Goal: Check status: Check status

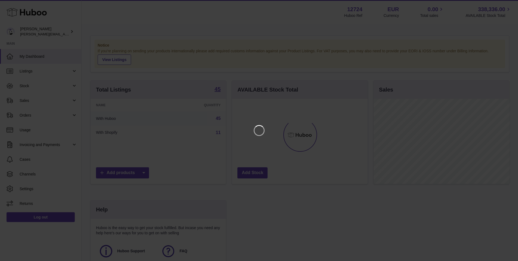
scroll to position [85, 137]
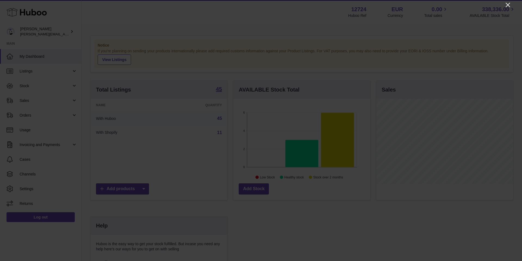
click at [507, 7] on icon "Close" at bounding box center [508, 5] width 7 height 7
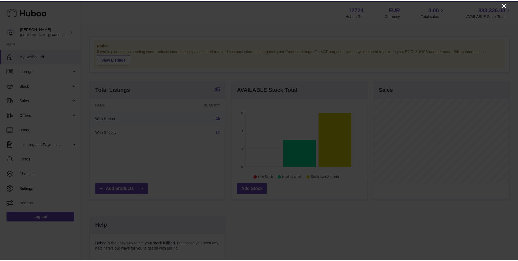
scroll to position [272013, 271962]
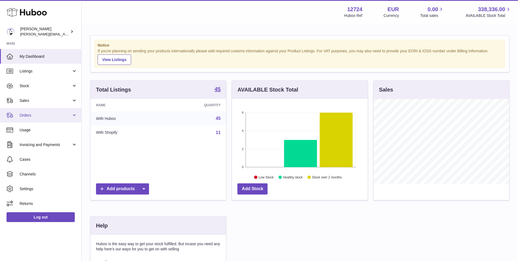
click at [50, 111] on link "Orders" at bounding box center [40, 115] width 81 height 15
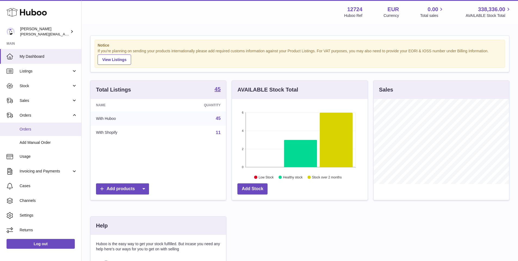
click at [27, 131] on span "Orders" at bounding box center [49, 129] width 58 height 5
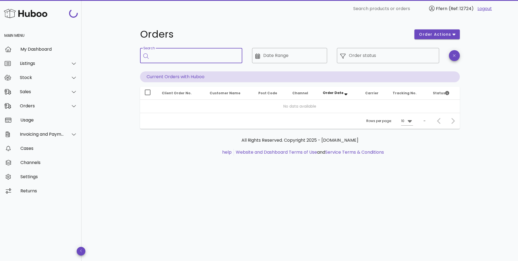
click at [180, 54] on input "Search" at bounding box center [195, 55] width 86 height 9
paste input "*********"
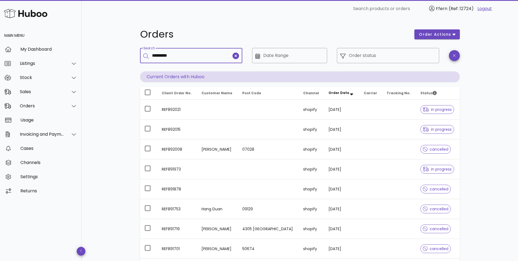
type input "*********"
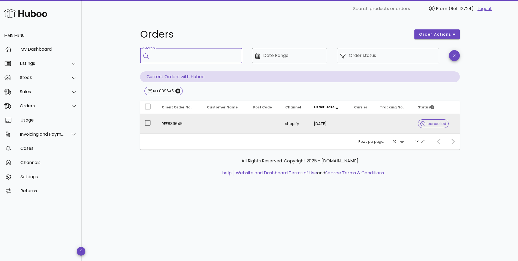
click at [203, 124] on td at bounding box center [226, 124] width 46 height 20
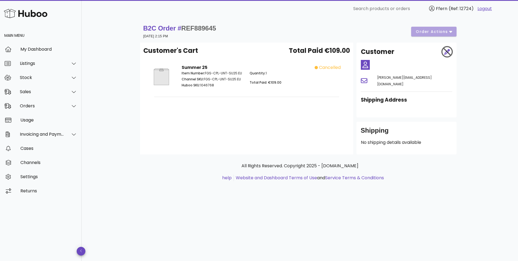
click at [330, 67] on span "cancelled" at bounding box center [330, 67] width 22 height 7
click at [432, 33] on div "B2C Order # REF889645 [DATE] 2:15 PM order actions" at bounding box center [299, 31] width 313 height 15
click at [424, 30] on div "B2C Order # REF889645 [DATE] 2:15 PM order actions" at bounding box center [299, 31] width 313 height 15
click at [168, 34] on small "[DATE] 2:15 PM" at bounding box center [155, 36] width 25 height 4
click at [173, 45] on div "Customer's Cart Total Paid €109.00 Summer 25 Item Number: FGS-CPL-UNT-SU25:EU C…" at bounding box center [246, 98] width 213 height 112
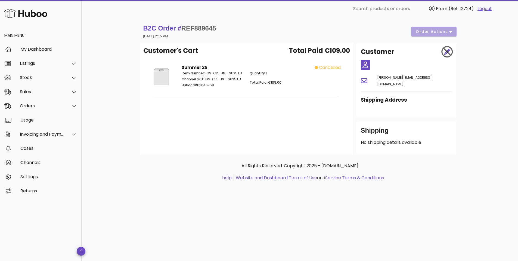
click at [188, 70] on div "Item Number: FGS-CPL-UNT-SU25:EU Channel SKU: FGS-CPL-UNT-SU25:EU Huboo SKU: 10…" at bounding box center [212, 79] width 68 height 25
click at [165, 80] on img at bounding box center [161, 76] width 27 height 25
click at [163, 79] on img at bounding box center [161, 76] width 27 height 25
click at [169, 27] on strong "B2C Order # REF889645" at bounding box center [179, 27] width 73 height 7
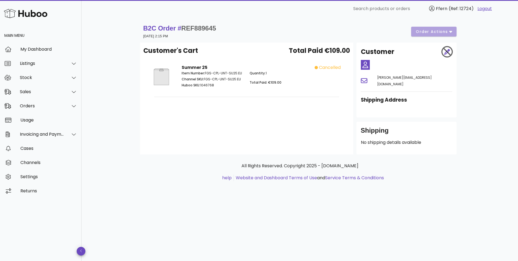
click at [382, 96] on h3 "Shipping Address" at bounding box center [406, 100] width 91 height 8
click at [411, 68] on div at bounding box center [415, 65] width 82 height 10
click at [386, 53] on h2 "Customer" at bounding box center [377, 52] width 33 height 10
click at [336, 51] on span "Total Paid €109.00" at bounding box center [319, 51] width 61 height 10
drag, startPoint x: 183, startPoint y: 27, endPoint x: 223, endPoint y: 29, distance: 40.0
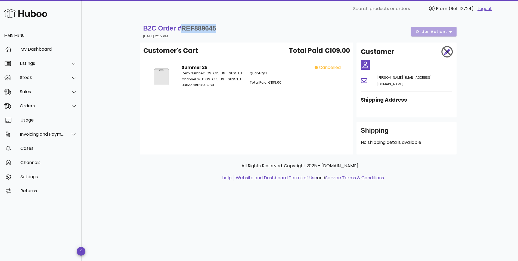
click at [223, 29] on div "B2C Order # REF889645 31 July 2025 at 2:15 PM order actions" at bounding box center [299, 31] width 313 height 15
copy span "REF889645"
click at [61, 77] on div "Stock" at bounding box center [42, 77] width 44 height 5
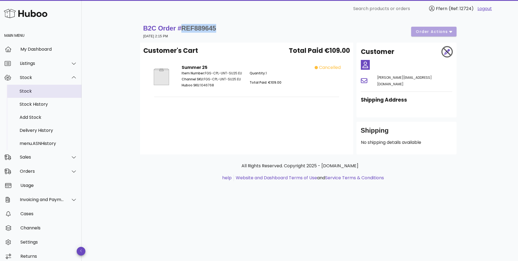
click at [27, 91] on div "Stock" at bounding box center [49, 90] width 58 height 5
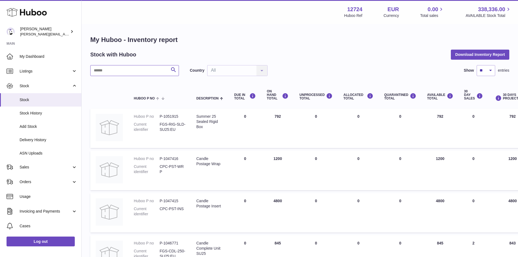
click at [128, 71] on input "text" at bounding box center [134, 70] width 89 height 11
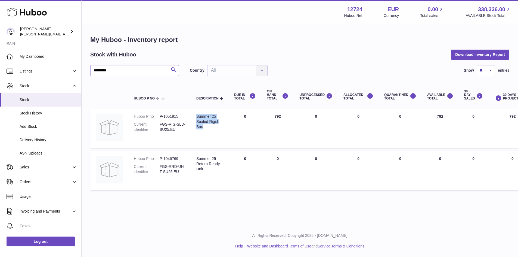
drag, startPoint x: 198, startPoint y: 116, endPoint x: 214, endPoint y: 128, distance: 20.8
click at [214, 128] on div "Summer 25 Sealed Rigid Box" at bounding box center [209, 122] width 27 height 16
drag, startPoint x: 198, startPoint y: 158, endPoint x: 216, endPoint y: 170, distance: 21.6
click at [216, 170] on div "Summer 25 Return Ready Unit" at bounding box center [209, 164] width 27 height 16
click at [126, 71] on input "*********" at bounding box center [134, 70] width 89 height 11
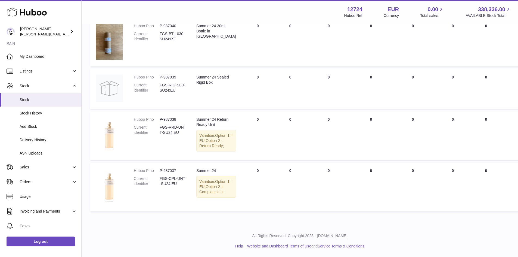
scroll to position [383, 0]
drag, startPoint x: 160, startPoint y: 168, endPoint x: 178, endPoint y: 175, distance: 19.0
click at [178, 176] on dd "FGS-CPL-UNT-SU24:EU" at bounding box center [173, 181] width 26 height 10
copy dd "FGS-CPL-UNT-SU24:EU"
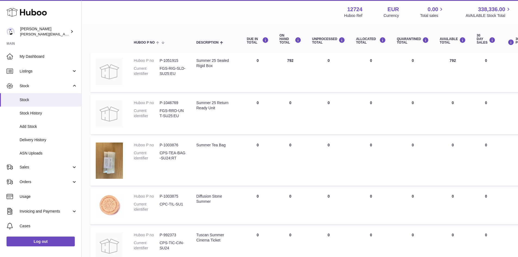
scroll to position [0, 0]
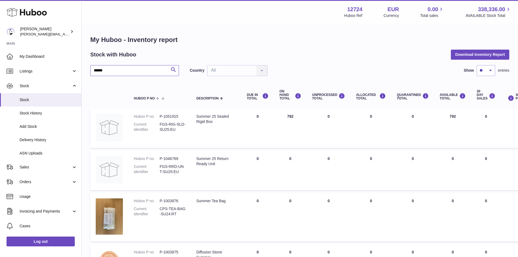
drag, startPoint x: 123, startPoint y: 73, endPoint x: 91, endPoint y: 72, distance: 31.9
click at [91, 72] on input "******" at bounding box center [134, 70] width 89 height 11
paste input "**********"
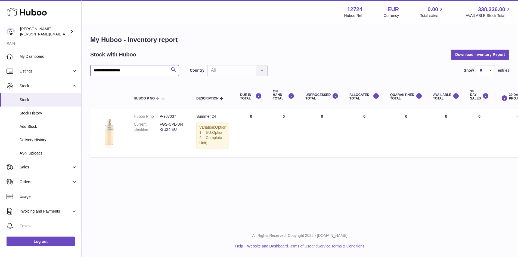
click at [130, 71] on input "**********" at bounding box center [134, 70] width 89 height 11
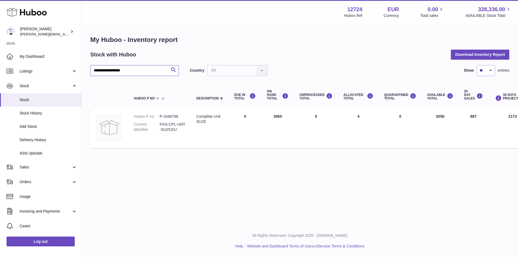
type input "**********"
